Goal: Task Accomplishment & Management: Use online tool/utility

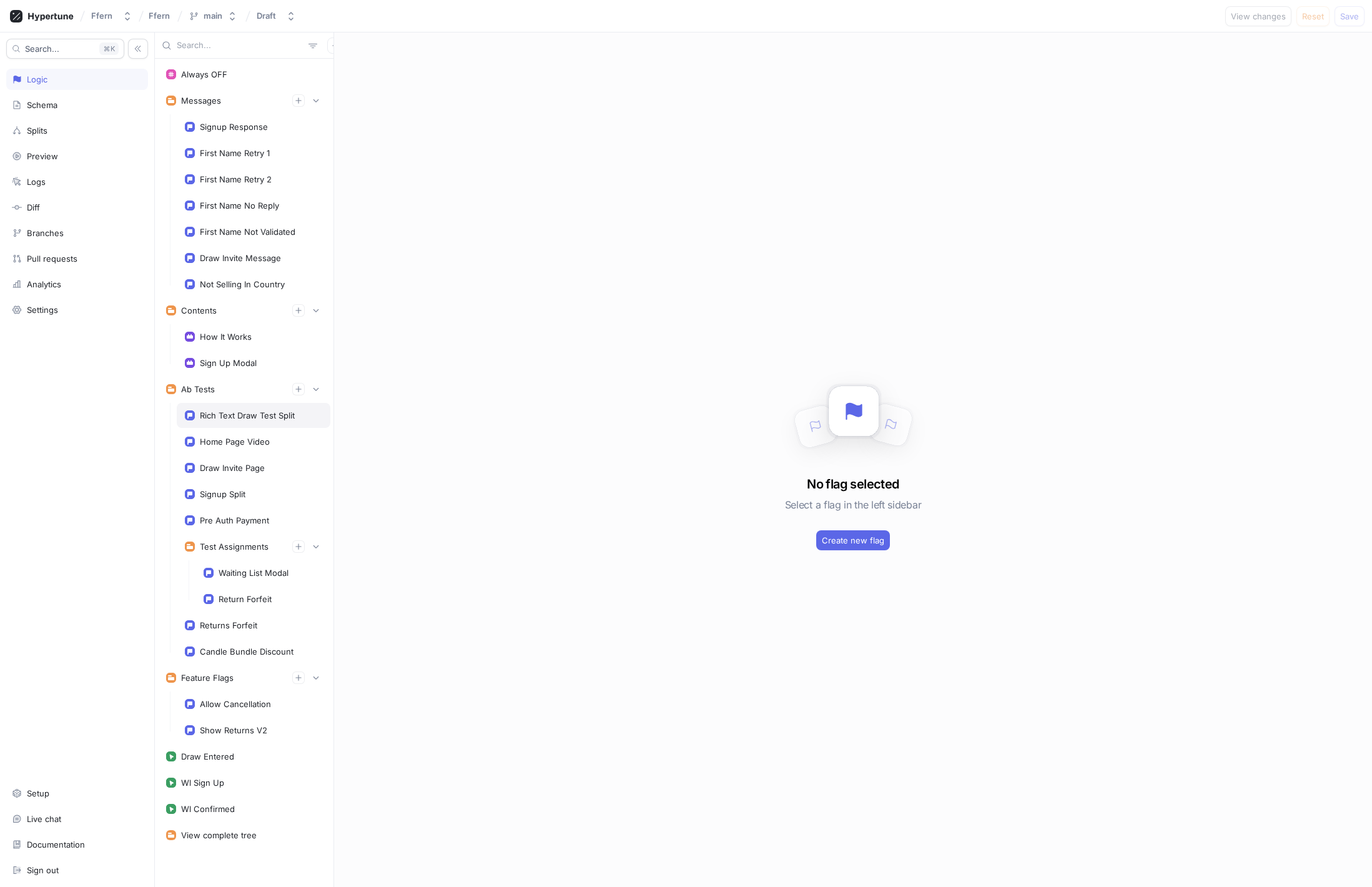
click at [261, 414] on div "Rich Text Draw Test Split" at bounding box center [247, 415] width 95 height 10
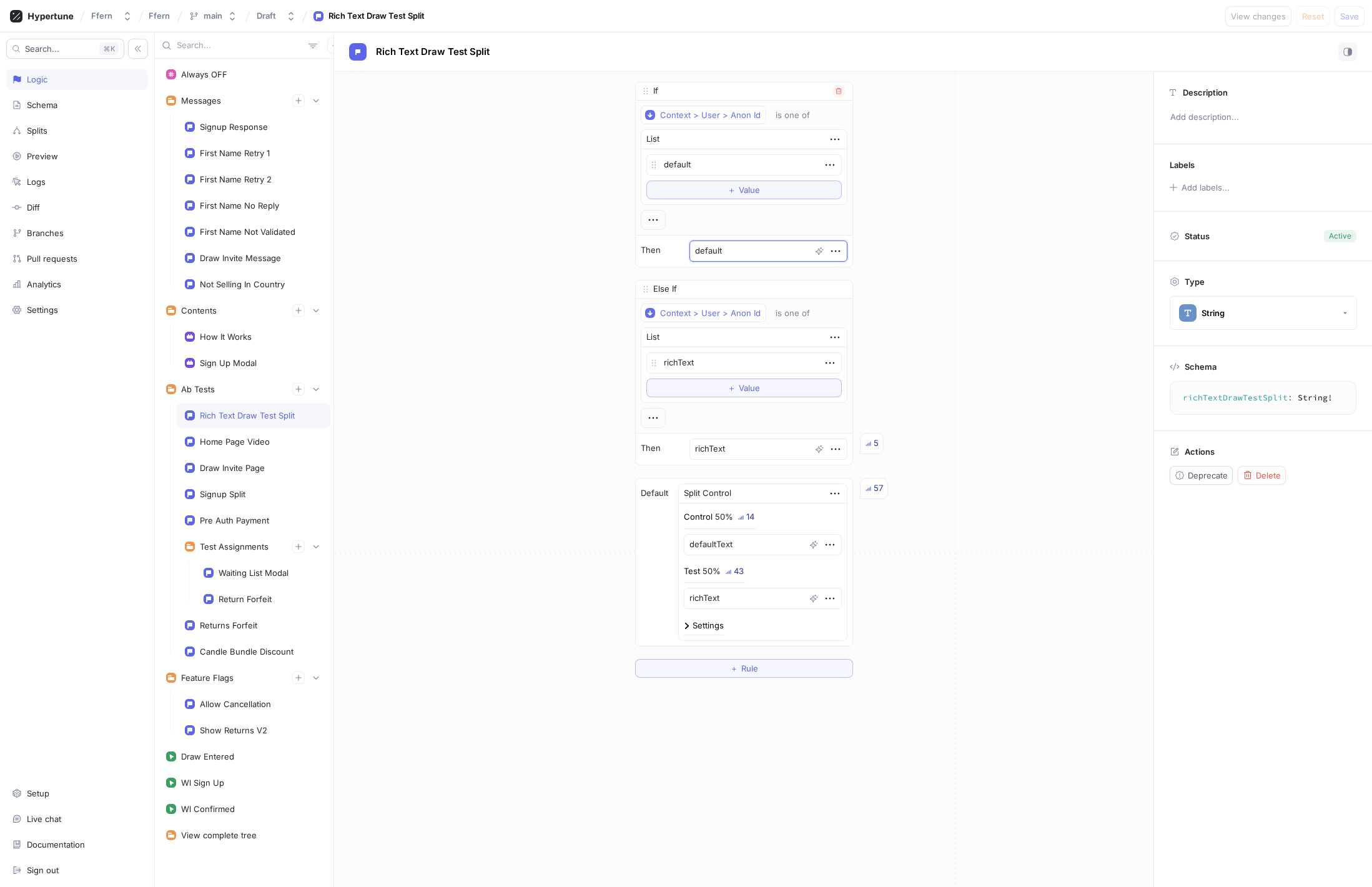
click at [750, 250] on textarea "default" at bounding box center [769, 251] width 158 height 22
click at [721, 162] on textarea "default" at bounding box center [744, 165] width 196 height 22
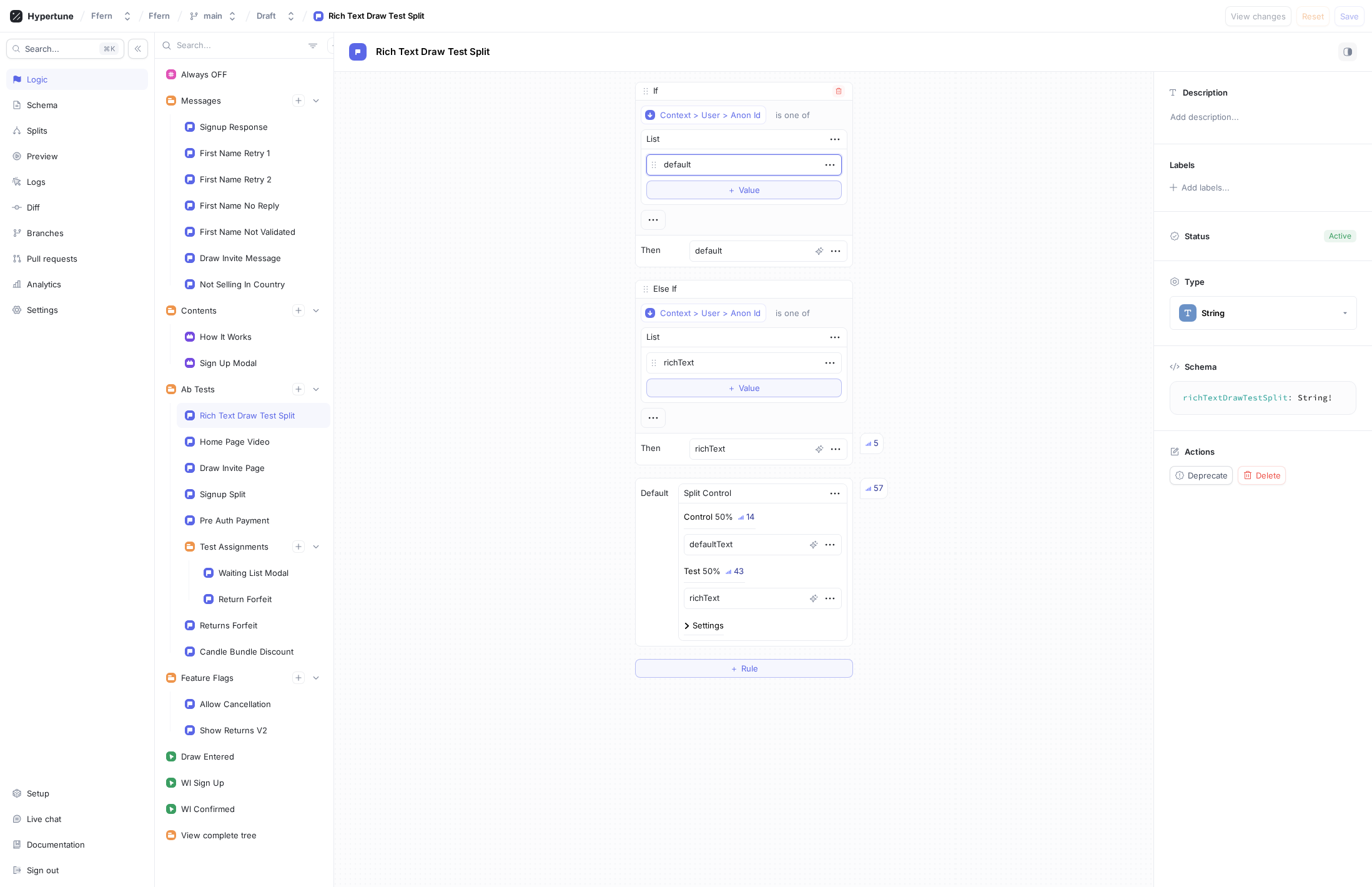
click at [721, 162] on textarea "default" at bounding box center [744, 165] width 196 height 22
click at [704, 626] on div "Settings" at bounding box center [708, 625] width 31 height 8
click at [780, 721] on div "Context > User > Anon Id" at bounding box center [754, 721] width 101 height 10
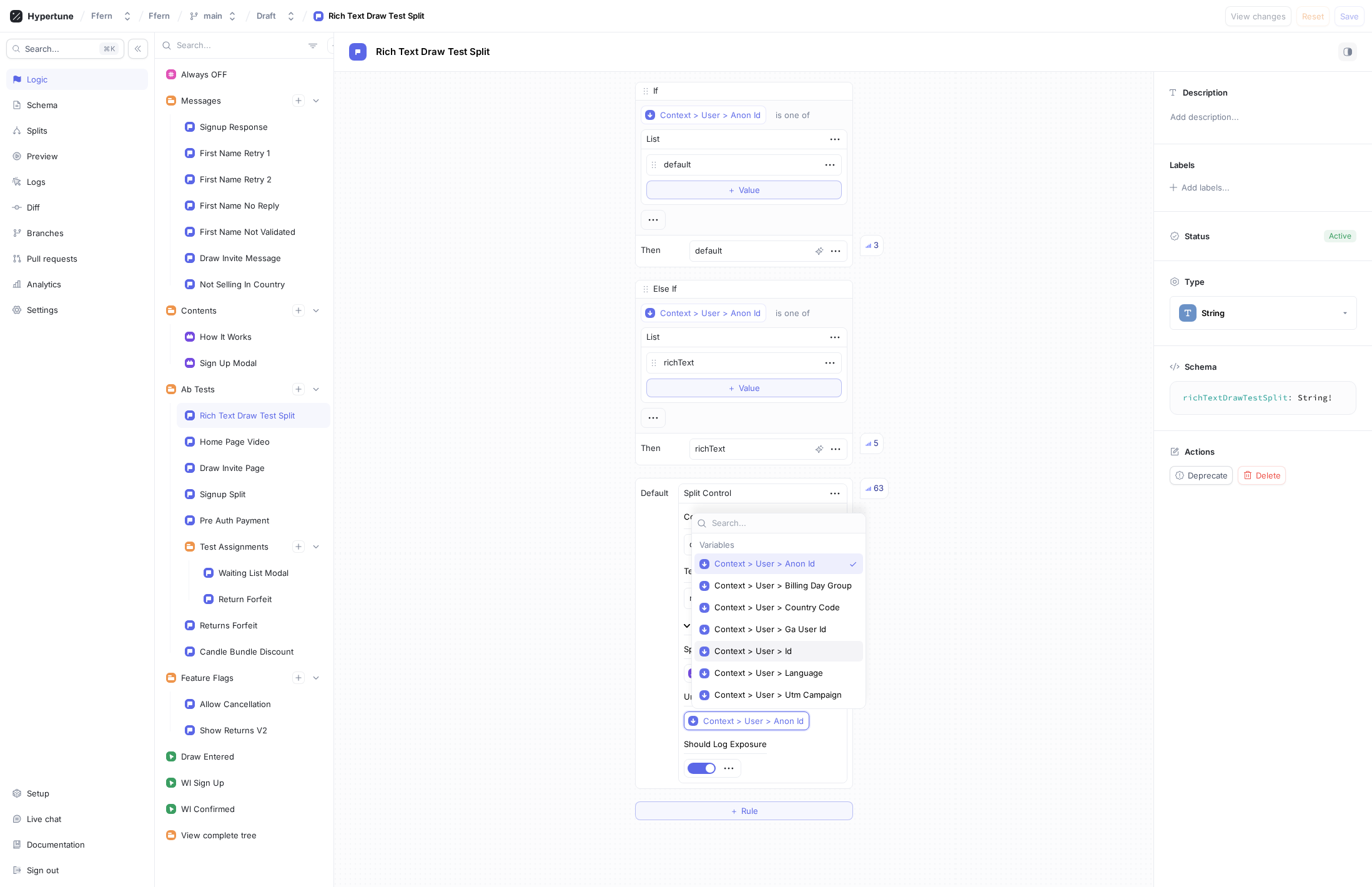
click at [771, 652] on span "Context > User > Id" at bounding box center [784, 651] width 138 height 10
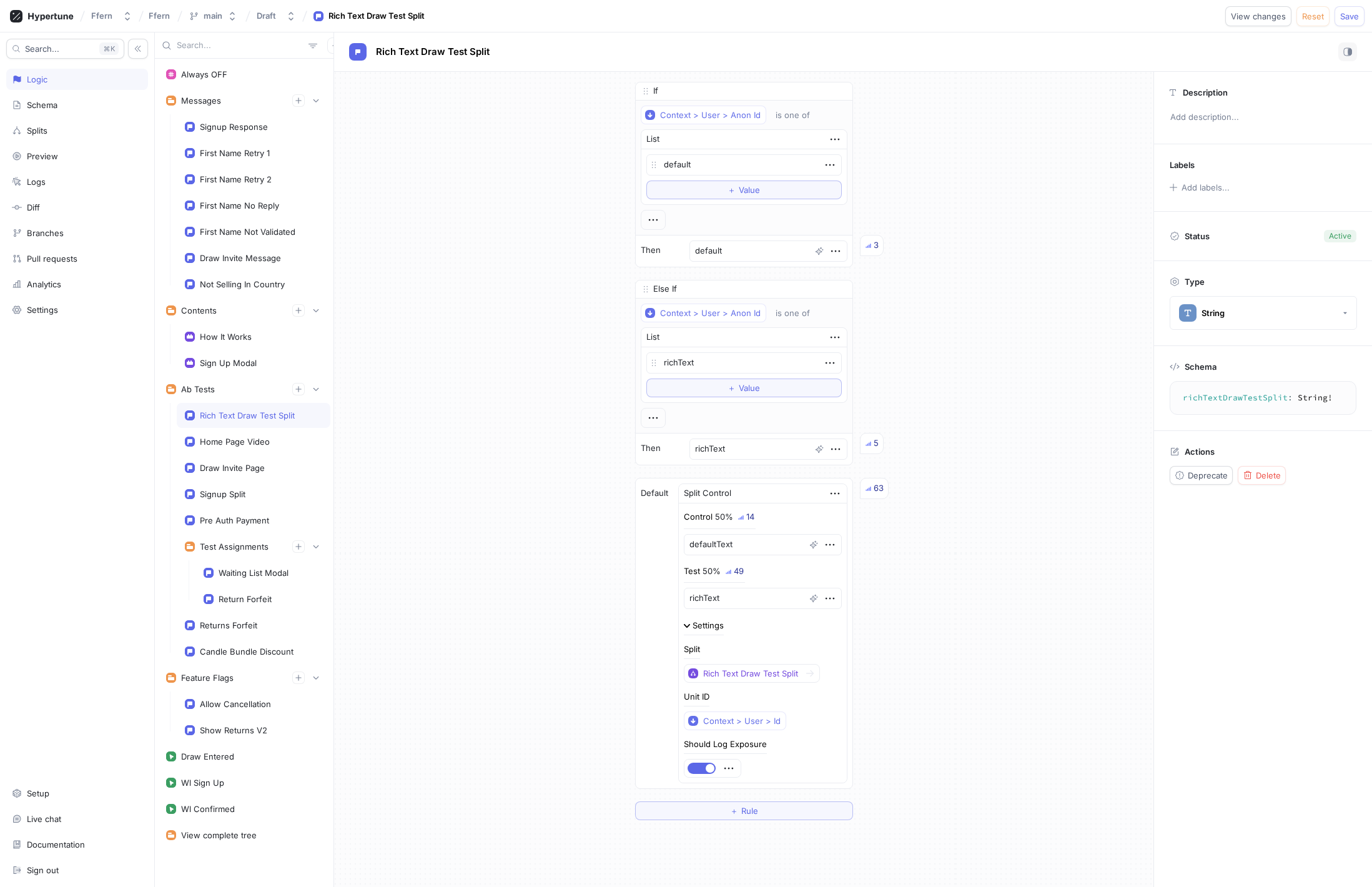
click at [942, 653] on div "If Context > User > Anon Id is one of List default To pick up a draggable item,…" at bounding box center [744, 451] width 820 height 758
click at [1352, 18] on span "Save" at bounding box center [1350, 16] width 18 height 7
click at [757, 813] on span "Rule" at bounding box center [749, 810] width 17 height 7
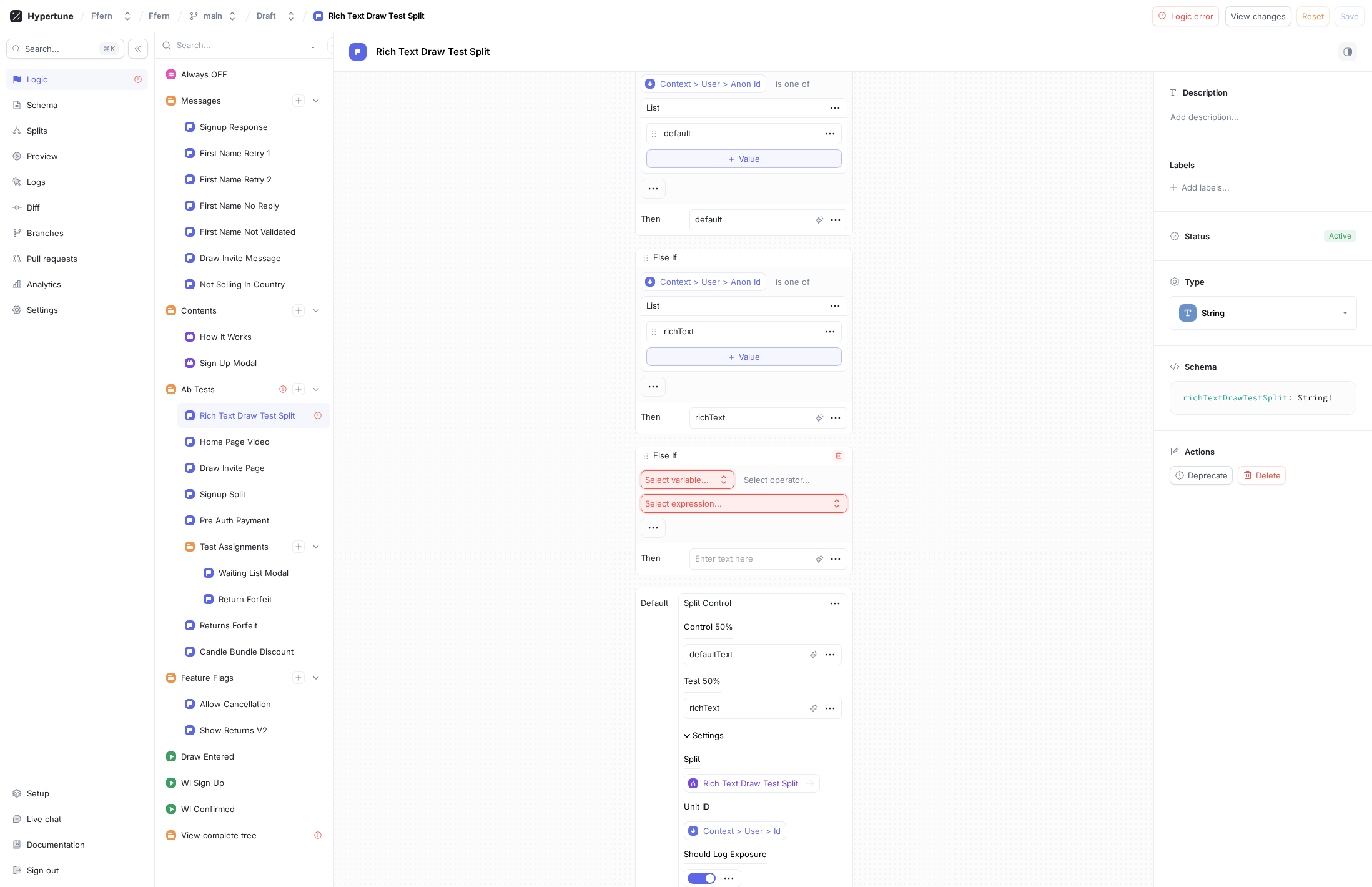
scroll to position [74, 0]
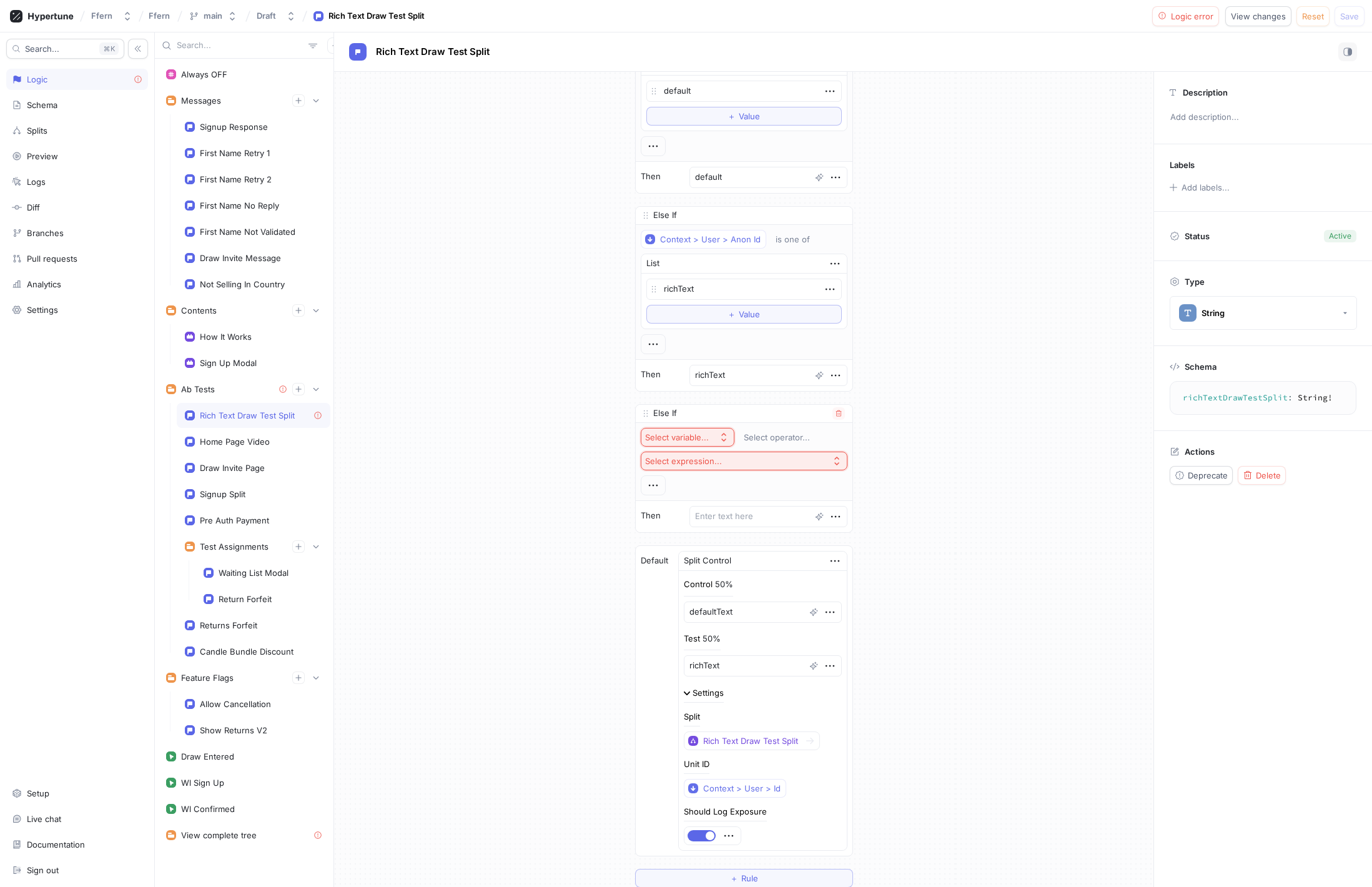
click at [701, 439] on div "Select variable..." at bounding box center [677, 438] width 64 height 10
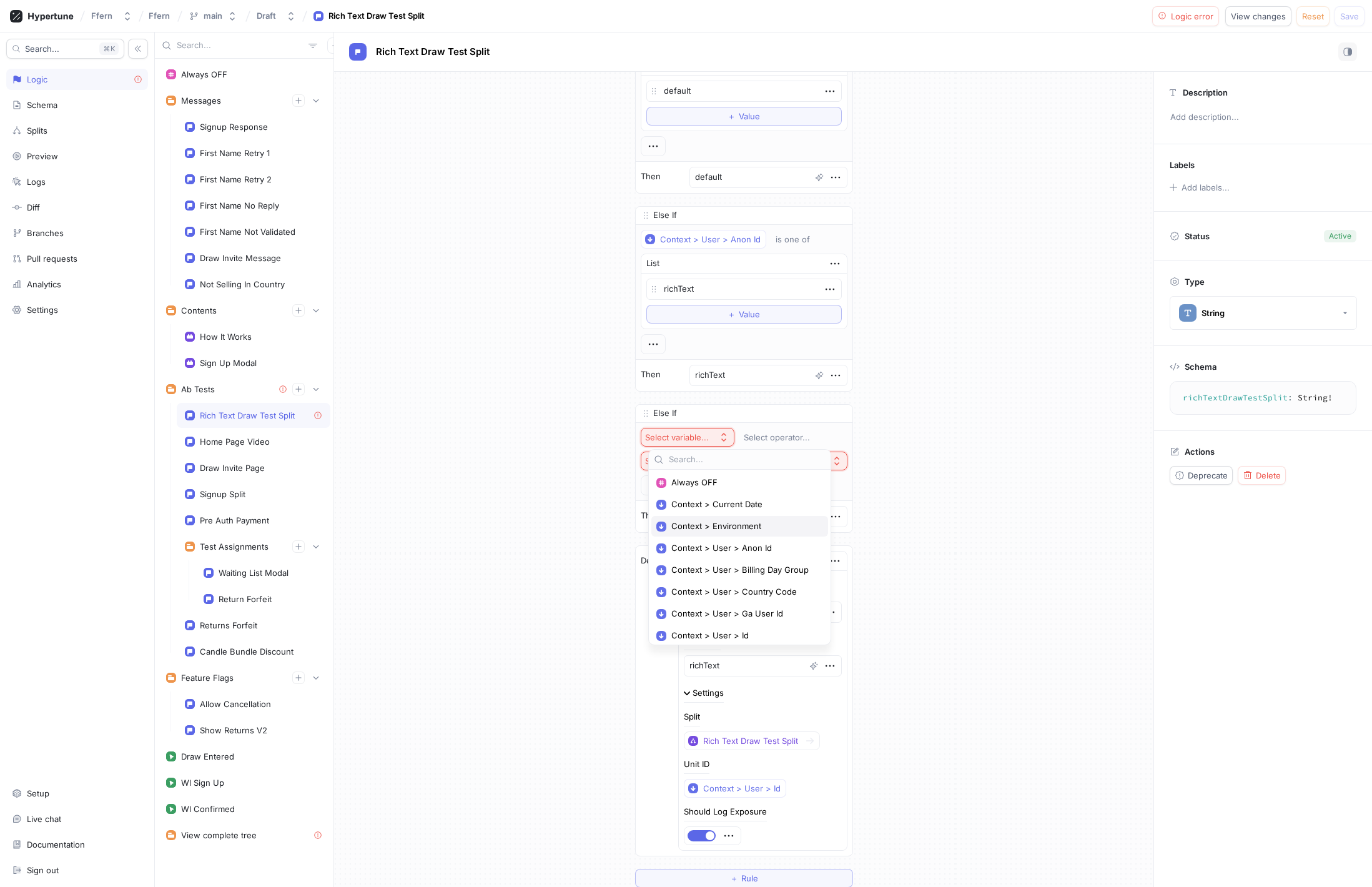
click at [729, 521] on span "Context > Environment" at bounding box center [744, 526] width 146 height 10
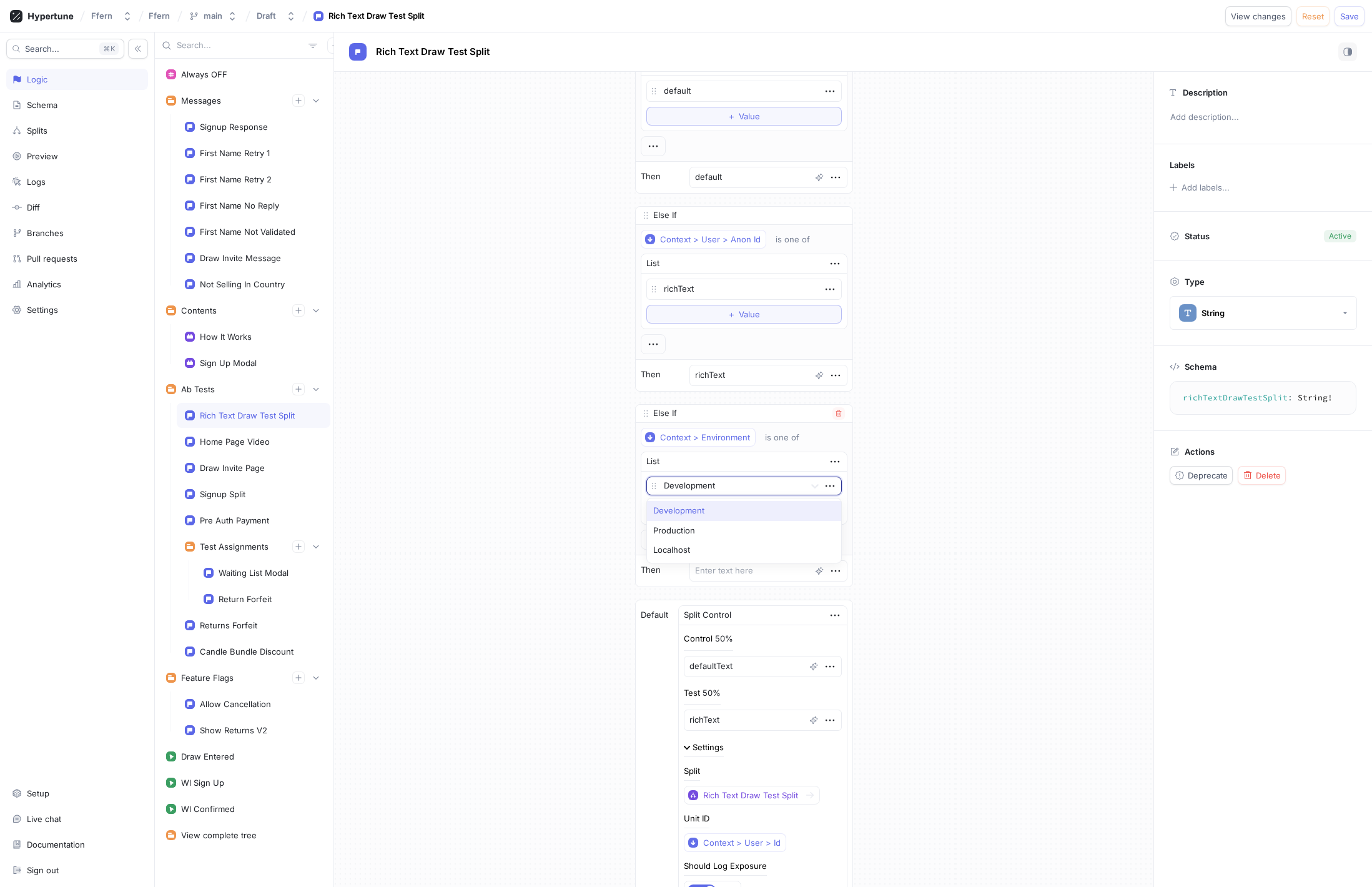
click at [745, 484] on div at bounding box center [732, 486] width 136 height 15
click at [781, 437] on div "is one of" at bounding box center [782, 438] width 34 height 10
click at [801, 497] on div "is not one of" at bounding box center [842, 505] width 147 height 21
click at [762, 490] on div at bounding box center [732, 486] width 136 height 15
click at [752, 530] on div "Production" at bounding box center [744, 531] width 194 height 20
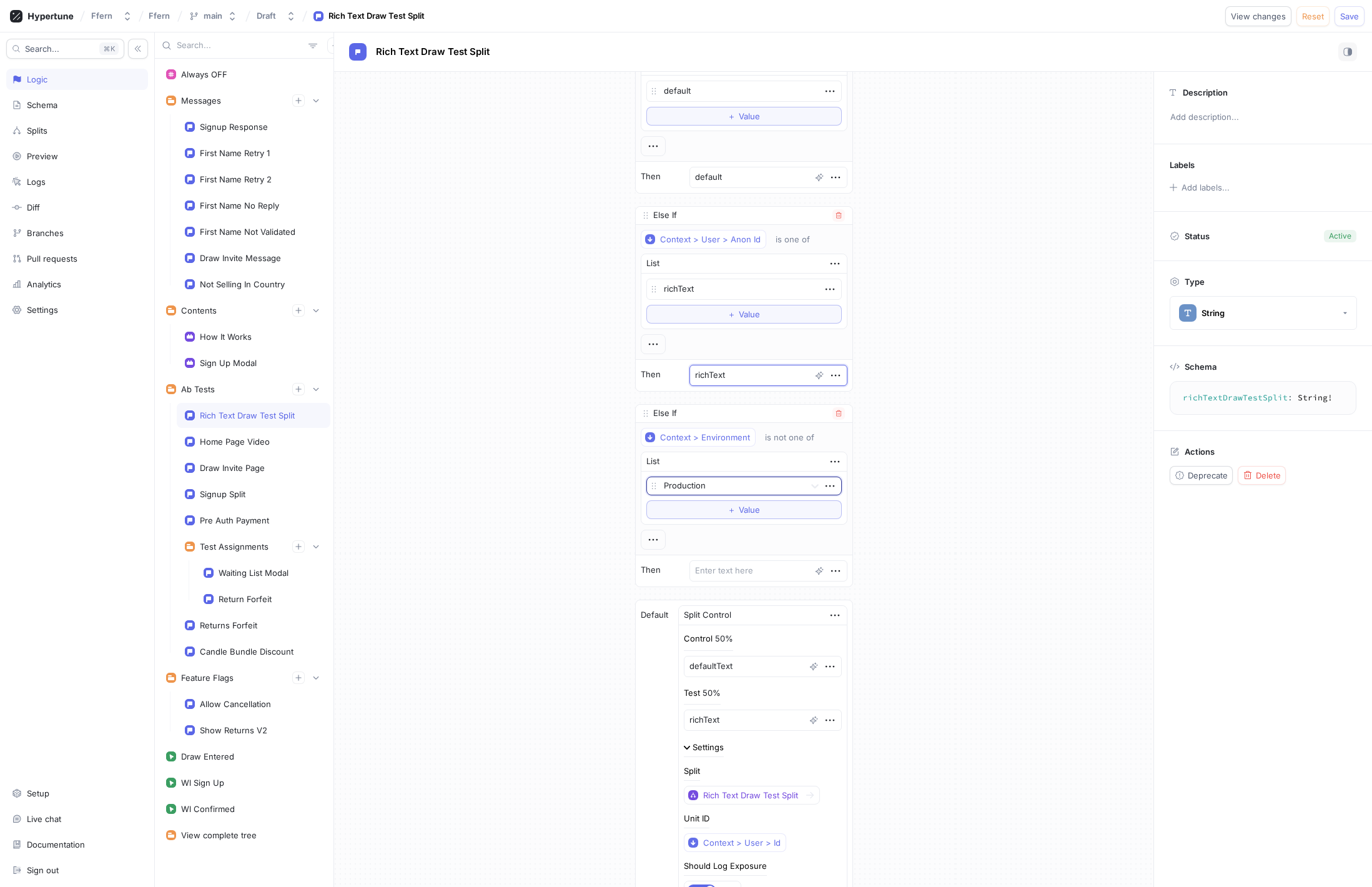
click at [748, 381] on textarea "richText" at bounding box center [769, 375] width 158 height 22
click at [733, 569] on textarea at bounding box center [769, 571] width 158 height 22
paste textarea "richText"
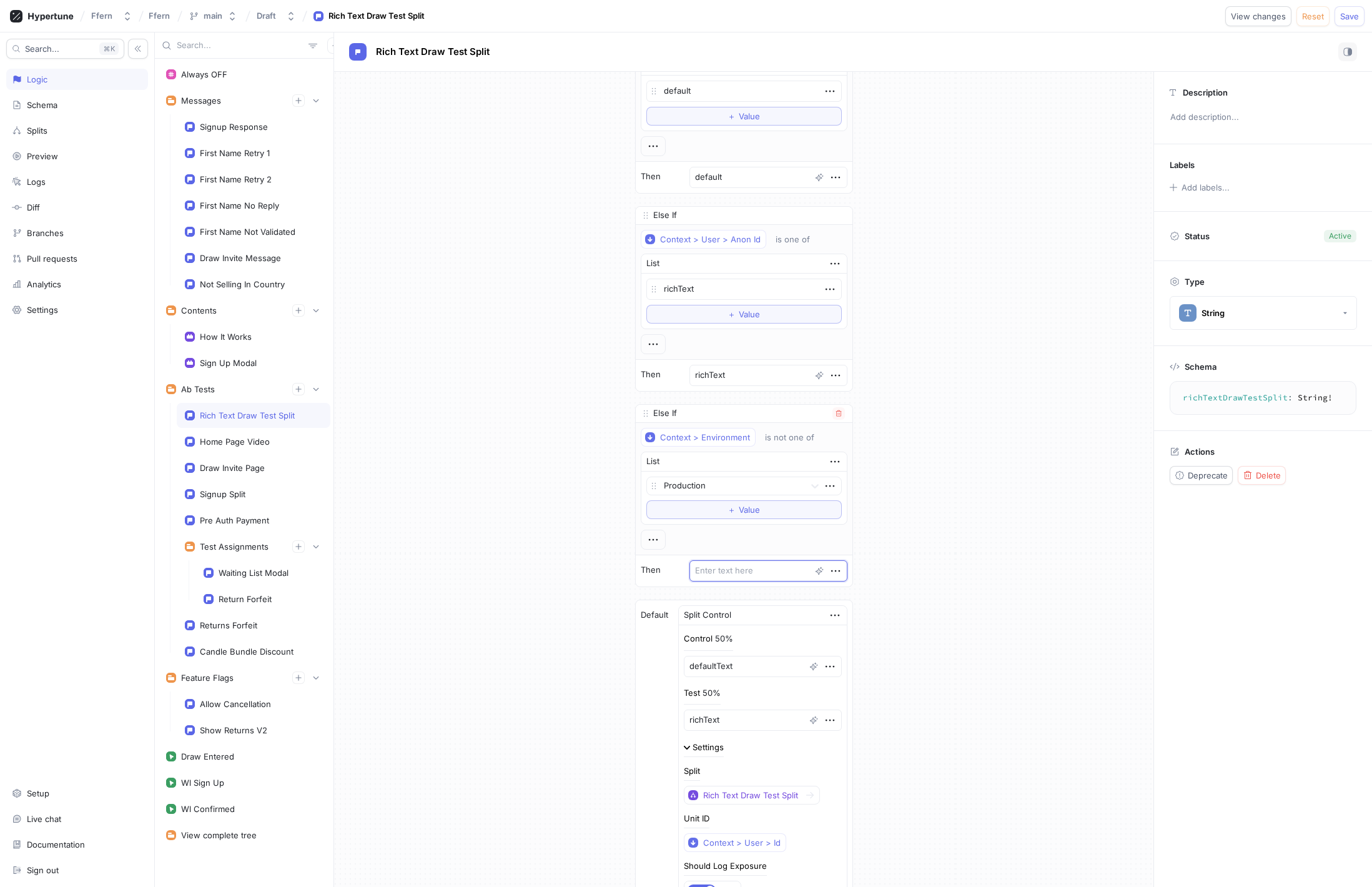
type textarea "x"
type textarea "richText"
click at [986, 521] on div "If Context > User > Anon Id is one of List default To pick up a draggable item,…" at bounding box center [744, 475] width 820 height 954
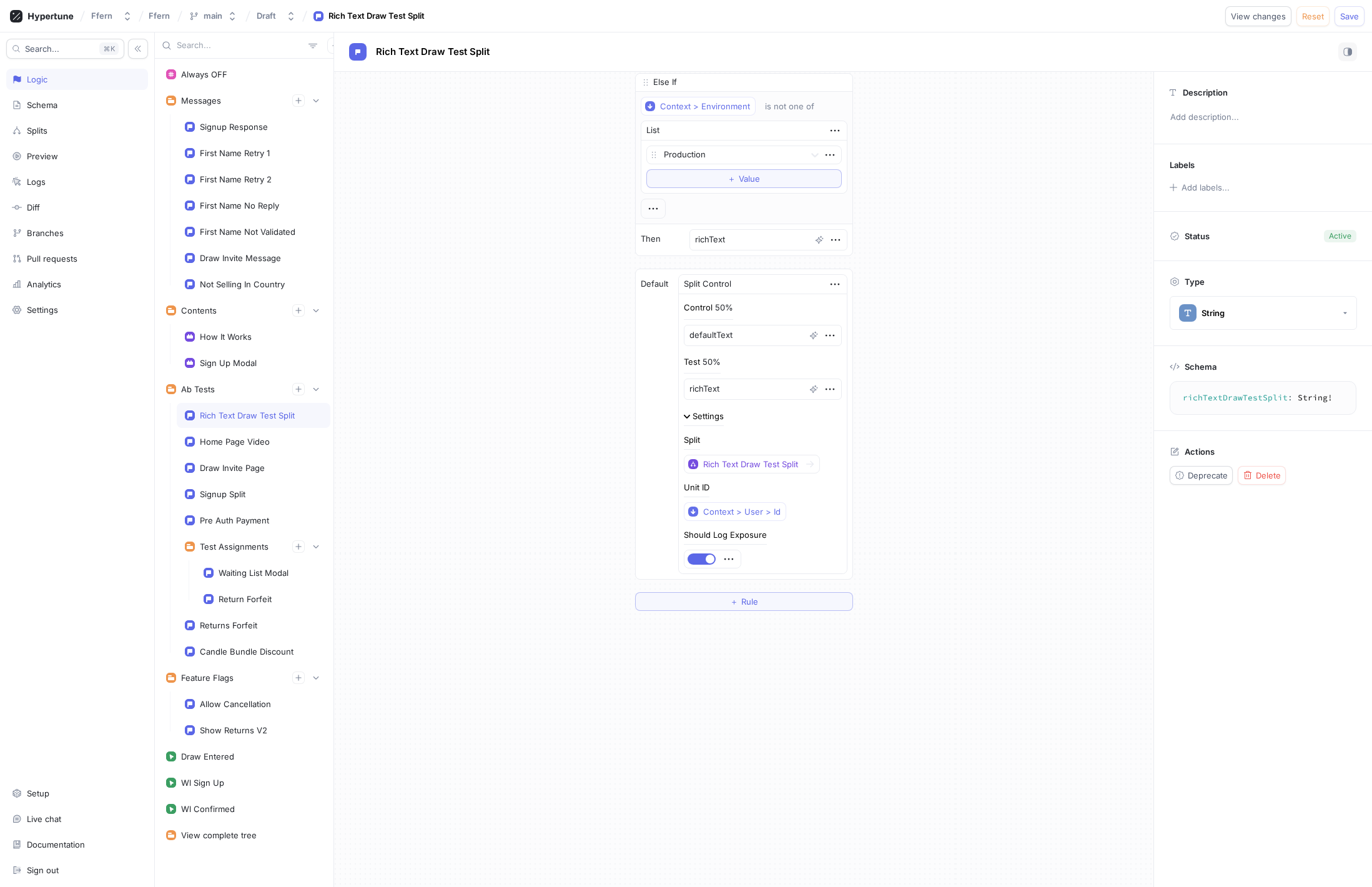
scroll to position [0, 0]
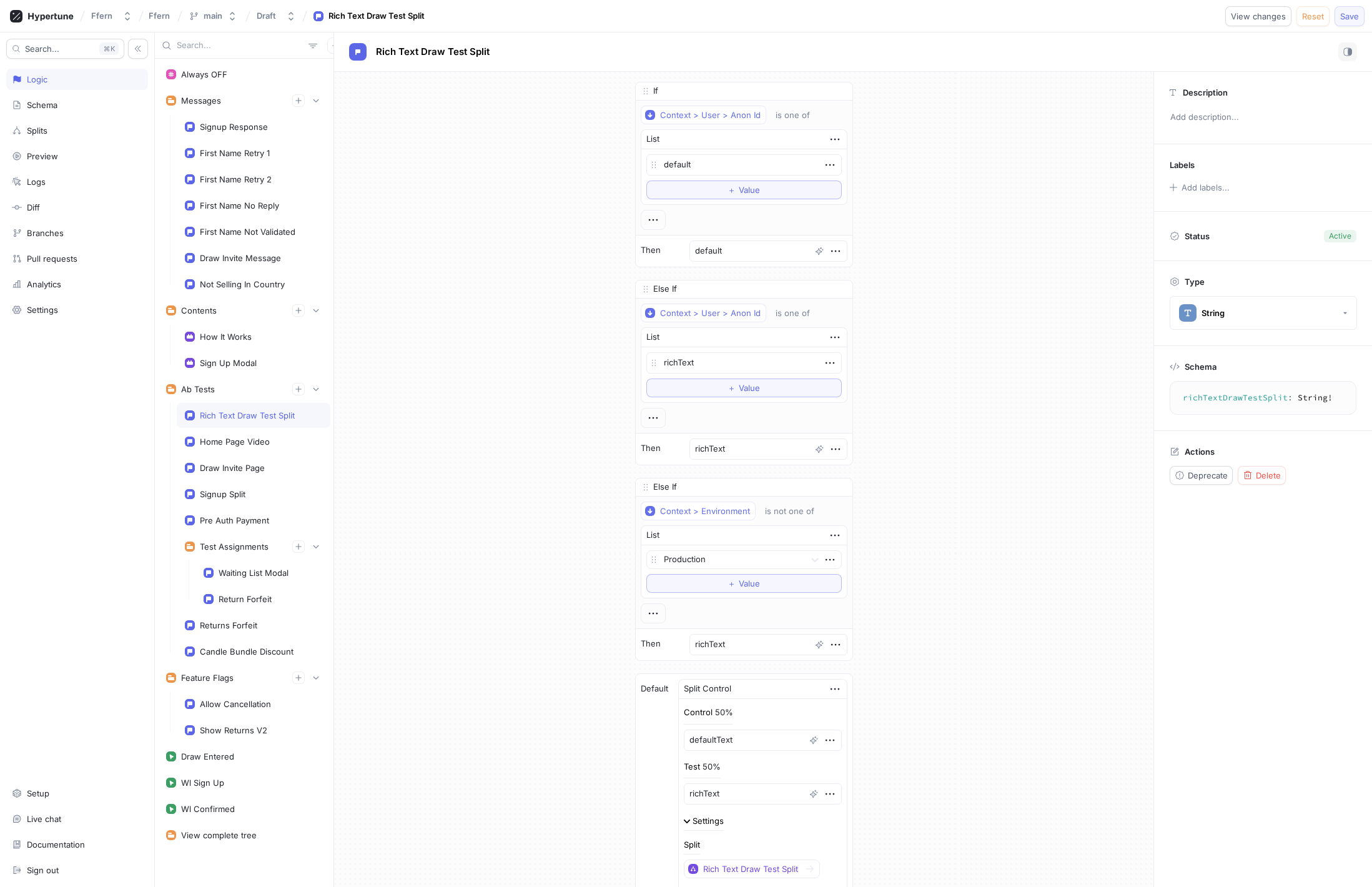
click at [1350, 13] on span "Save" at bounding box center [1350, 16] width 18 height 7
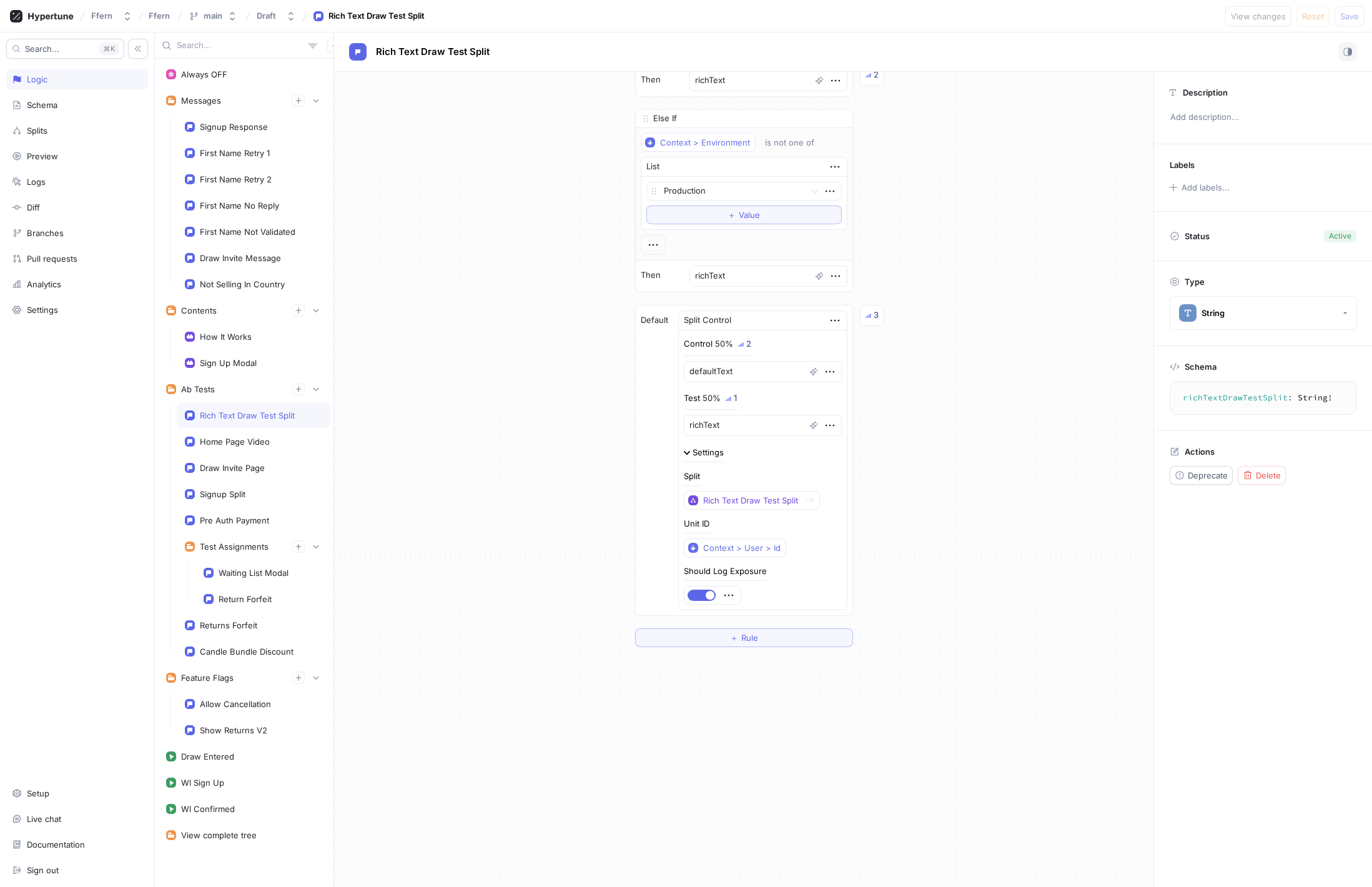
scroll to position [405, 0]
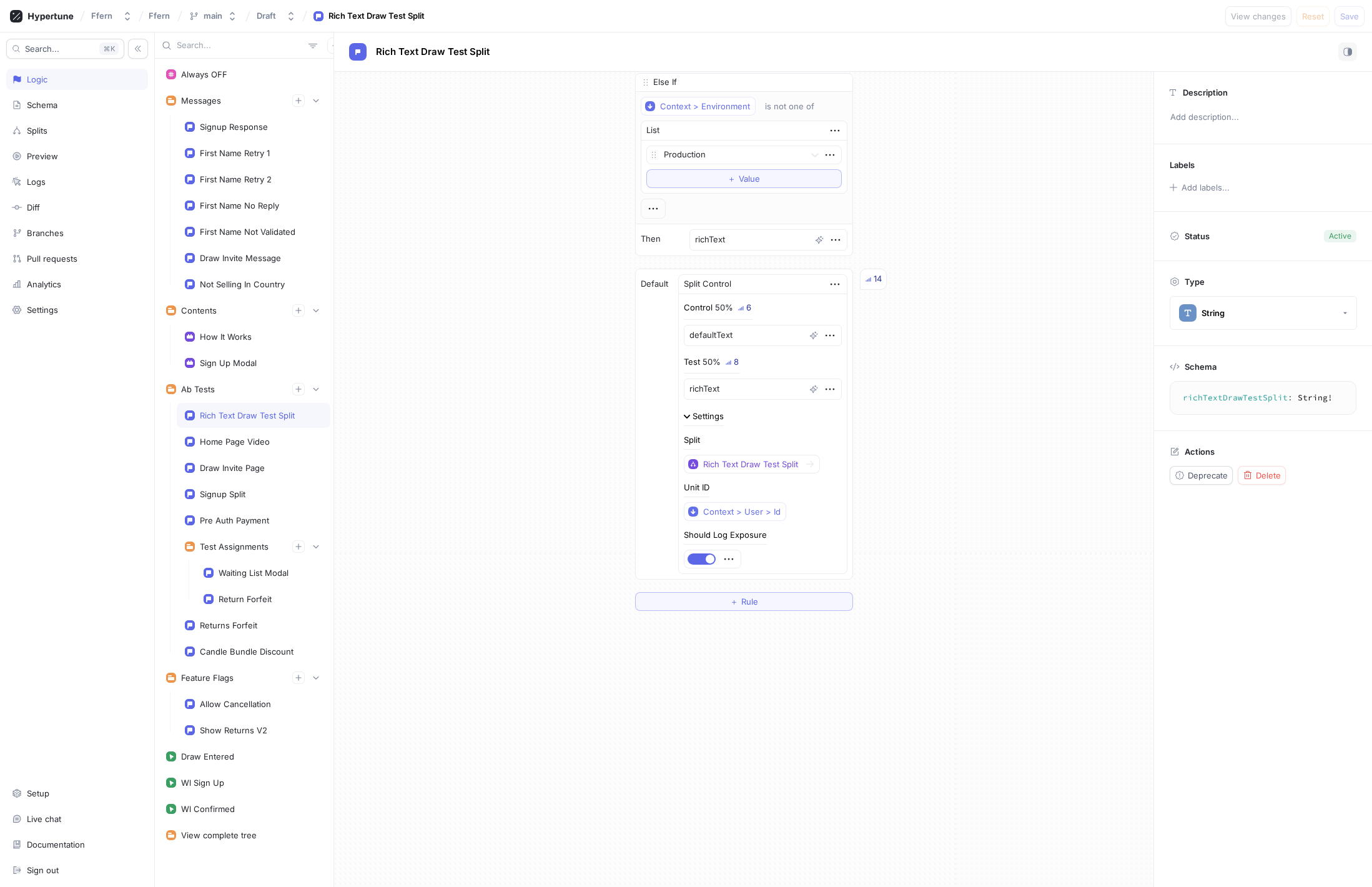
type textarea "x"
